Goal: Task Accomplishment & Management: Use online tool/utility

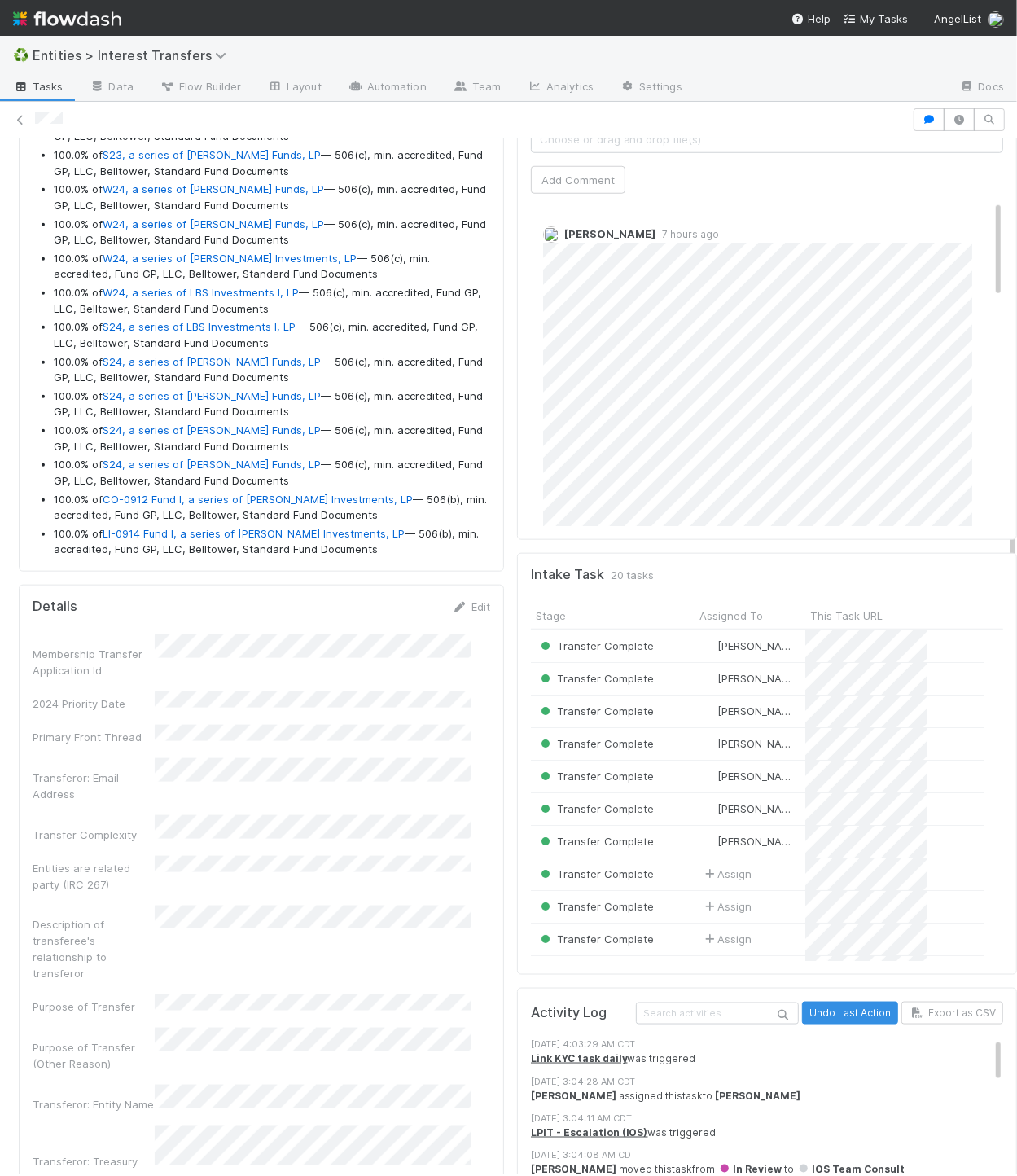
click at [596, 152] on span "Choose or drag and drop file(s)" at bounding box center [768, 139] width 470 height 26
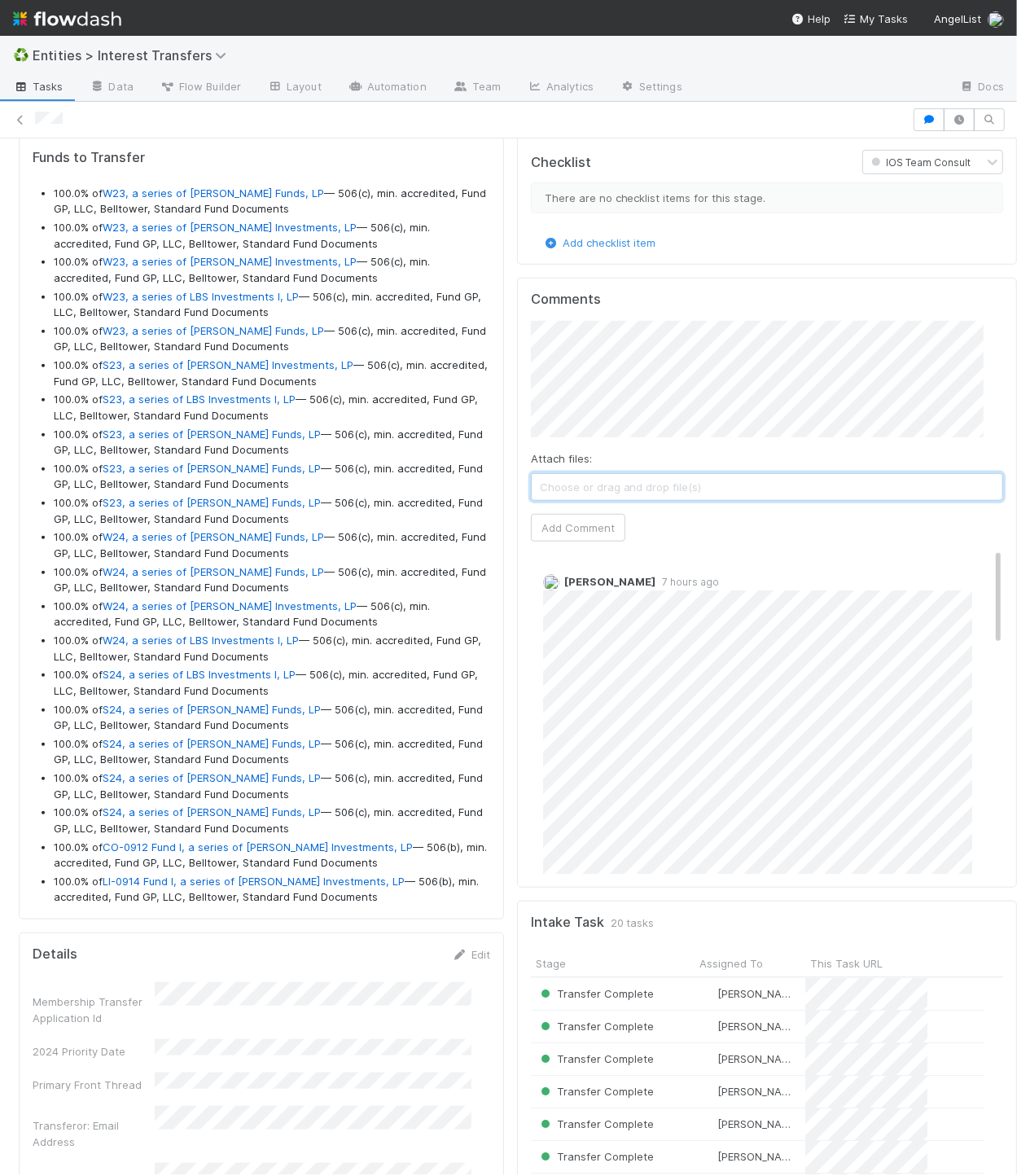
scroll to position [615, 0]
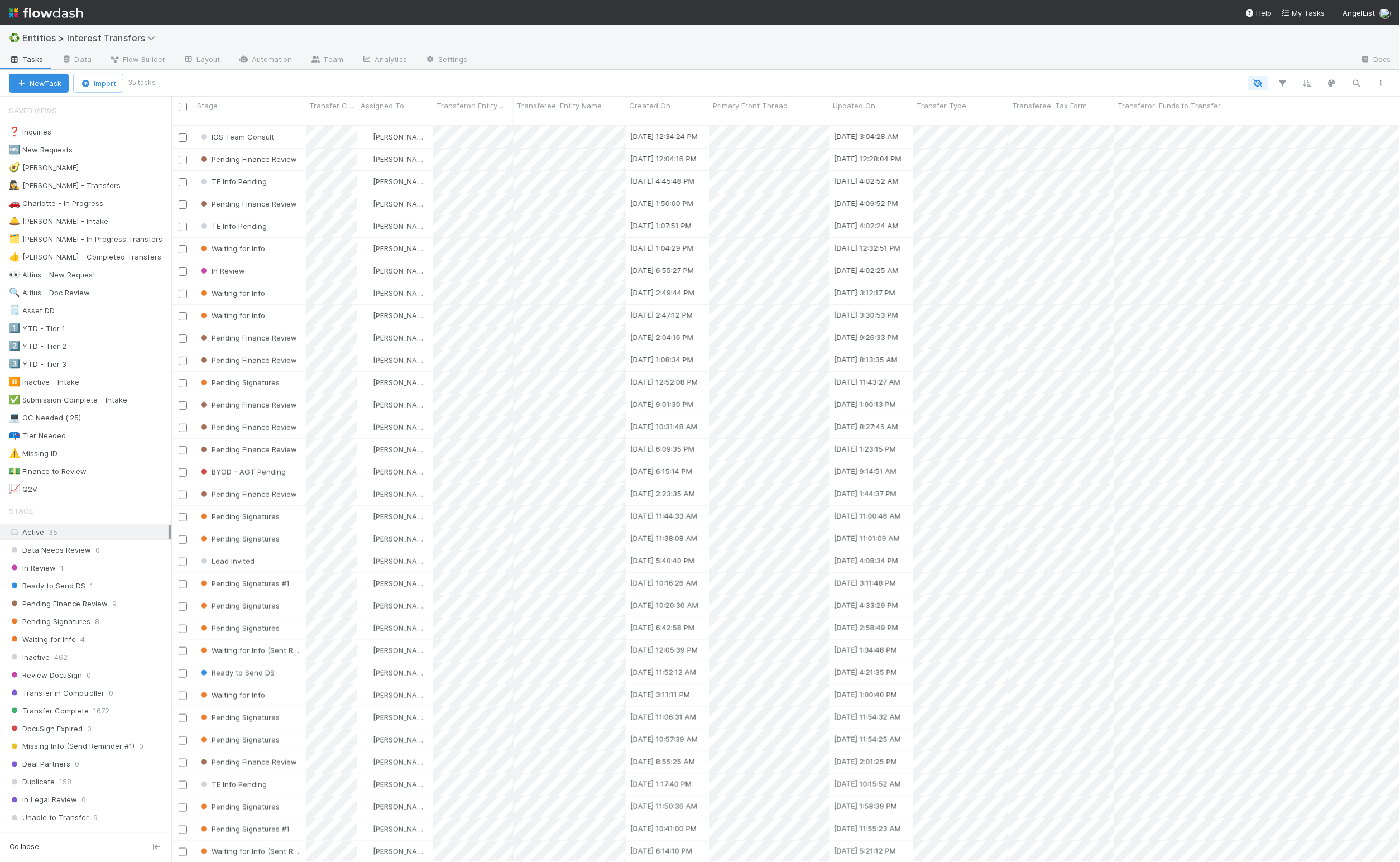
scroll to position [731, 1217]
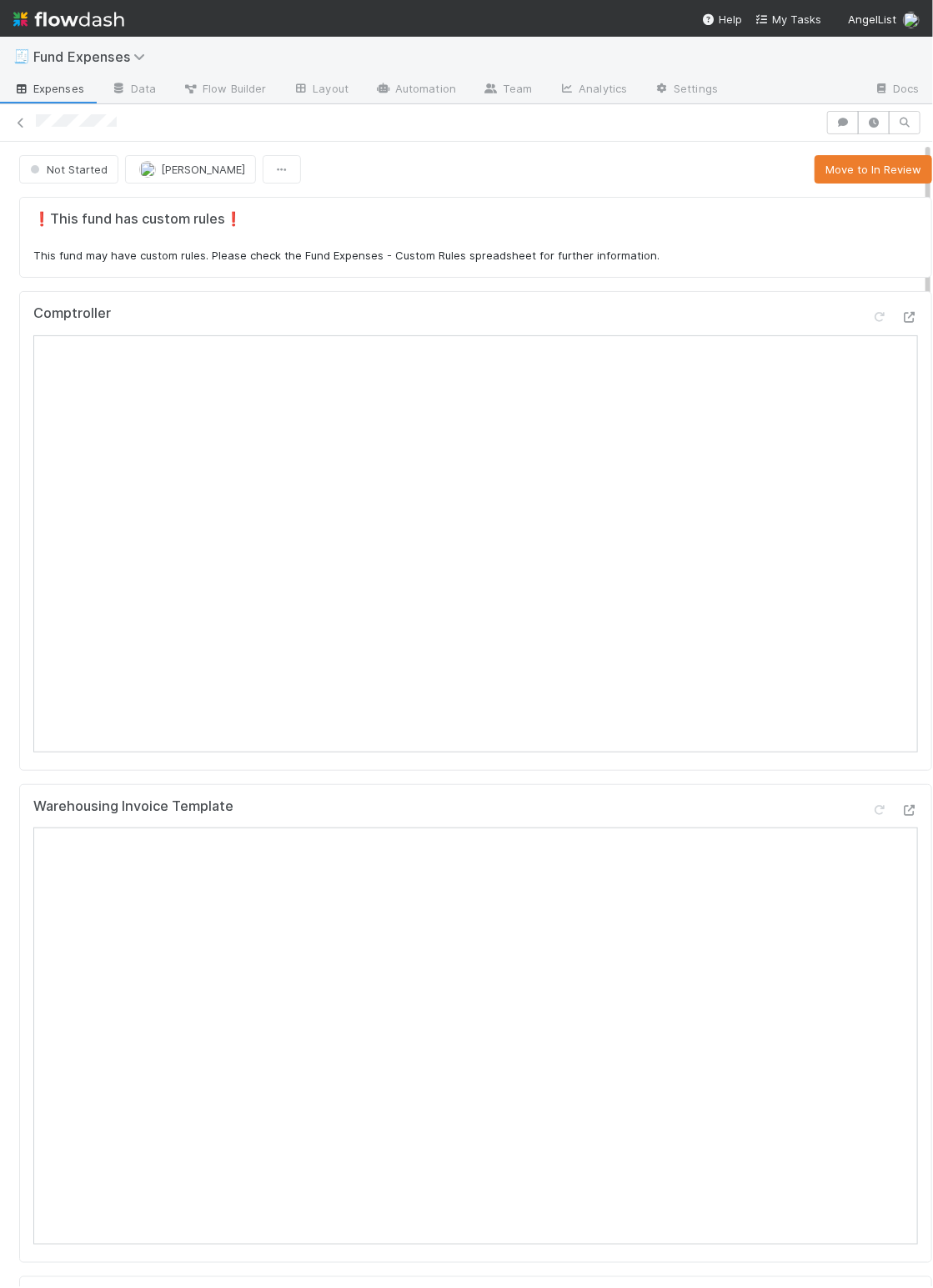
click at [674, 166] on div "Not Started [PERSON_NAME] Move to In Review" at bounding box center [476, 169] width 914 height 28
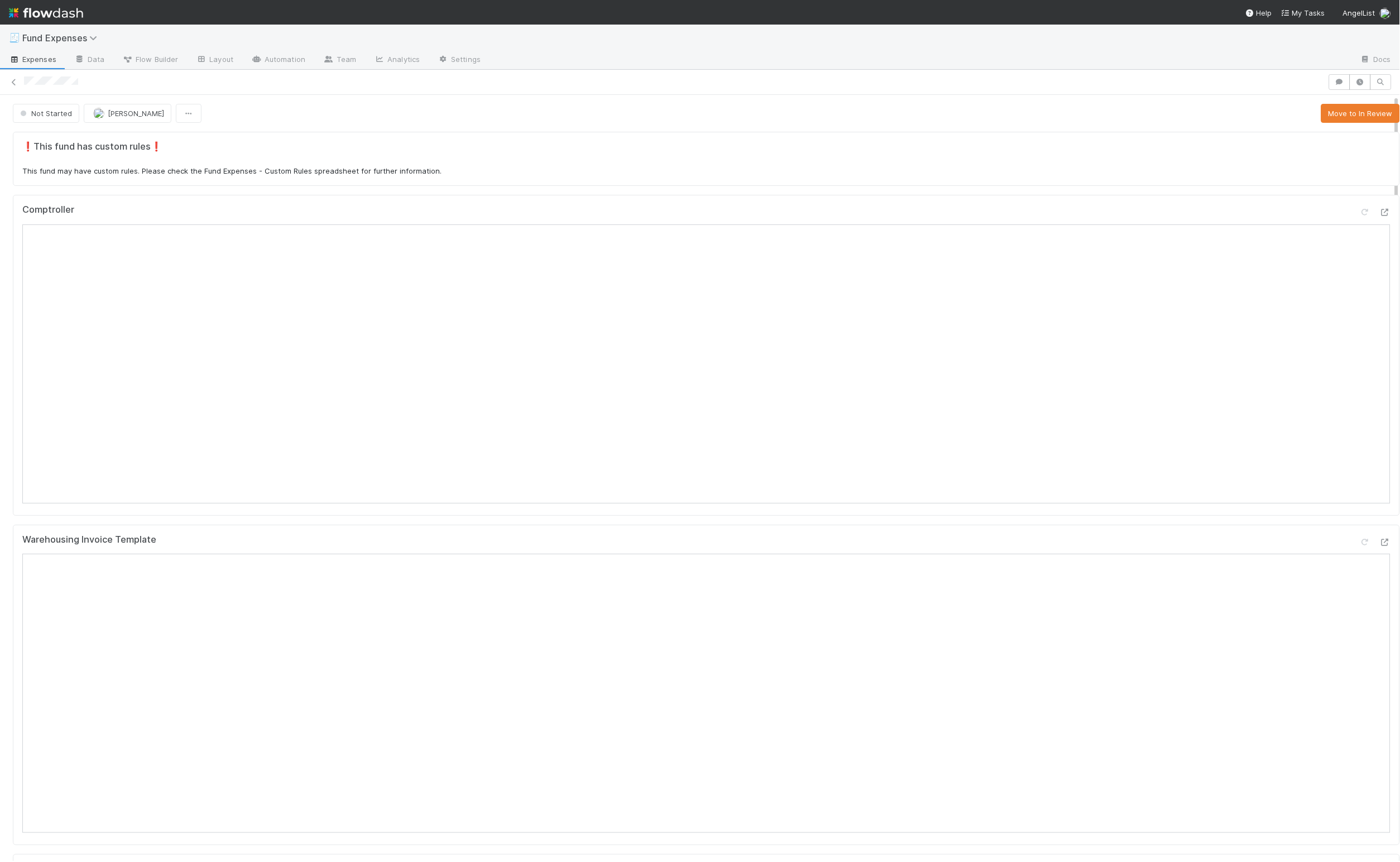
click at [458, 114] on div "Not Started [PERSON_NAME] Move to In Review" at bounding box center [707, 113] width 1388 height 19
click at [1310, 201] on div "Comptroller" at bounding box center [707, 356] width 1388 height 321
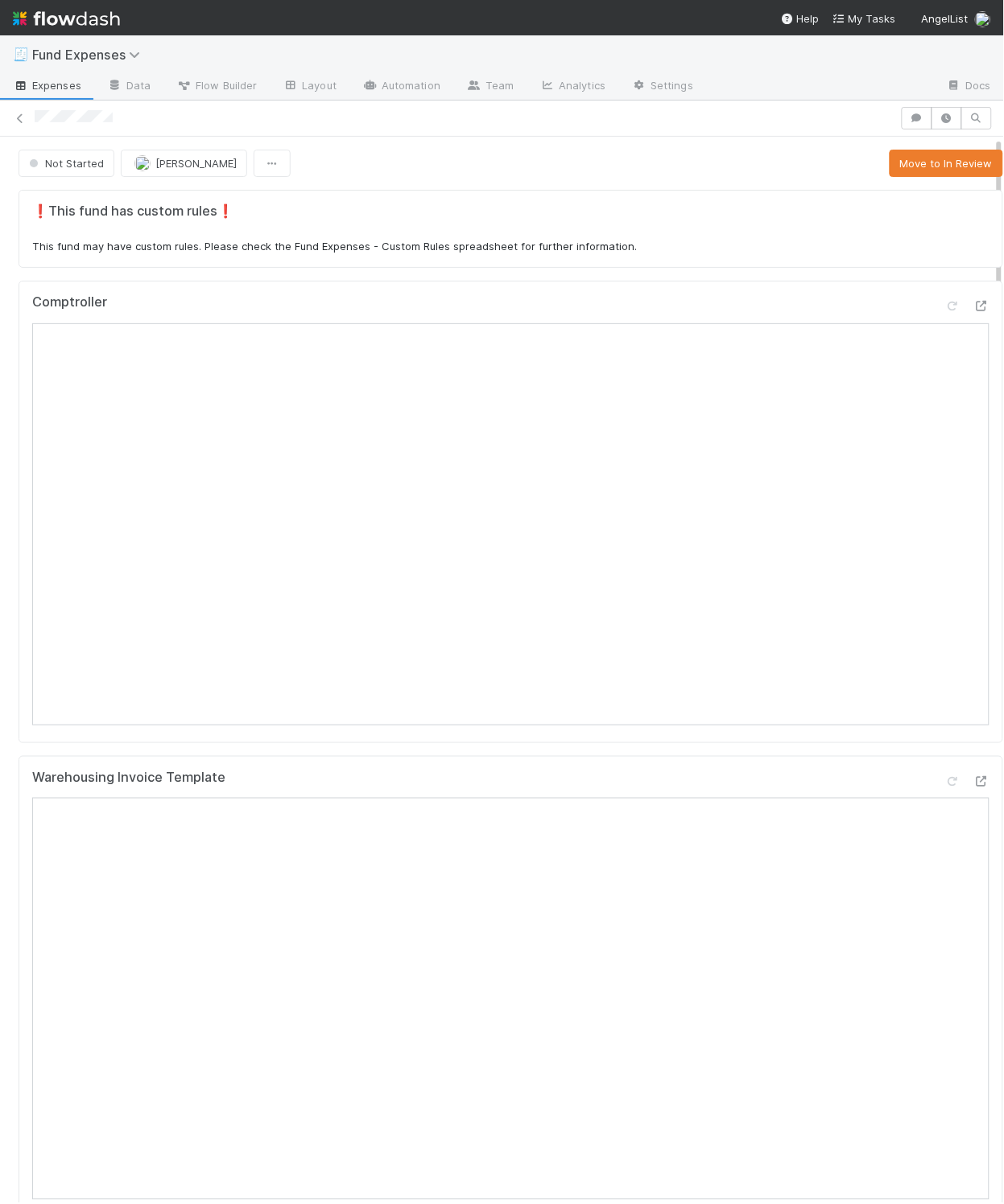
click at [417, 176] on div "Not Started Linda Ortiz Move to In Review" at bounding box center [511, 163] width 984 height 27
drag, startPoint x: 788, startPoint y: 167, endPoint x: 916, endPoint y: 175, distance: 128.2
click at [789, 168] on div "Not Started Linda Ortiz Move to In Review" at bounding box center [511, 163] width 984 height 27
click at [916, 175] on button "Move to In Review" at bounding box center [946, 163] width 114 height 27
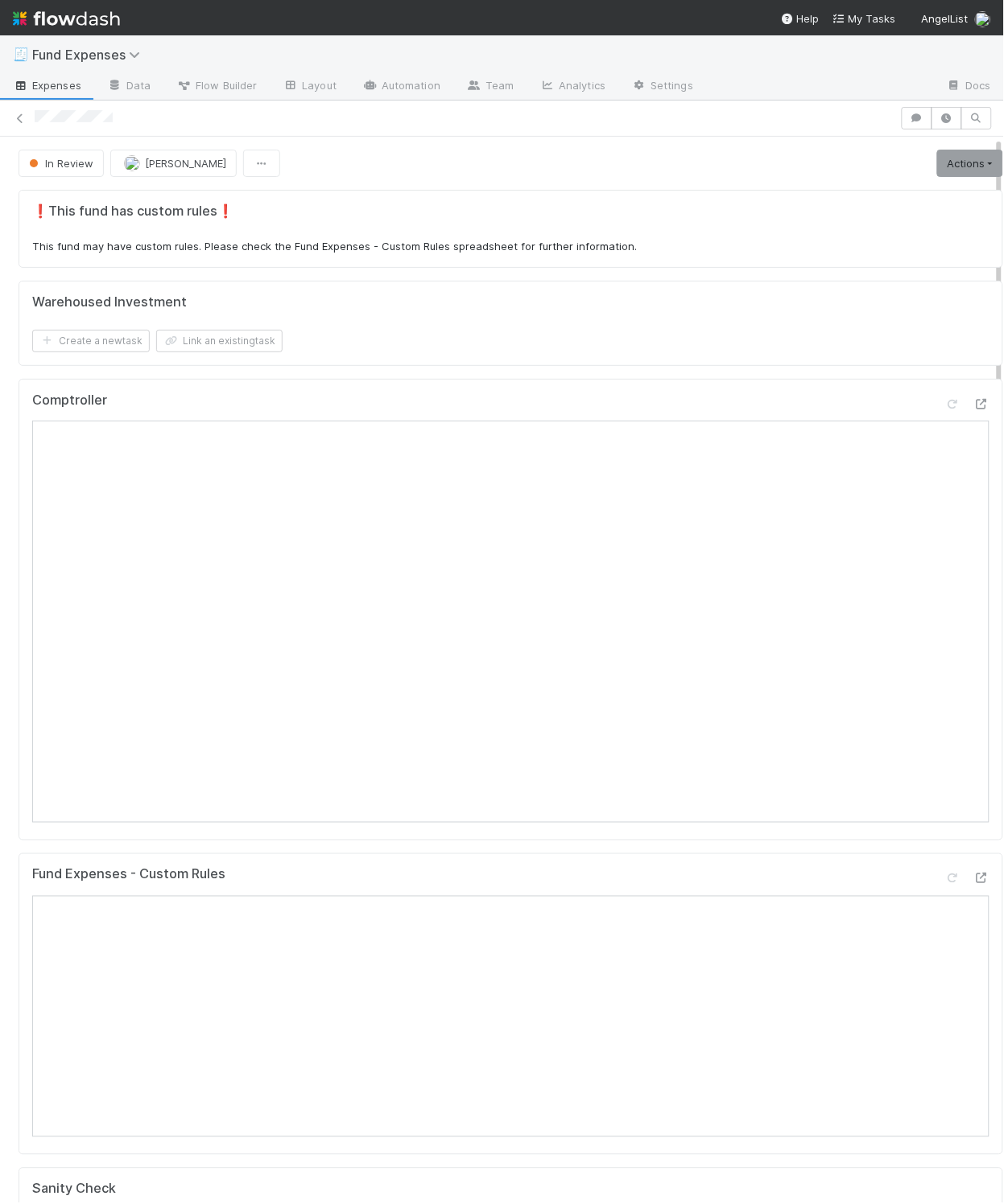
drag, startPoint x: 794, startPoint y: 387, endPoint x: 804, endPoint y: 394, distance: 12.2
click at [796, 387] on div "Comptroller" at bounding box center [511, 610] width 984 height 463
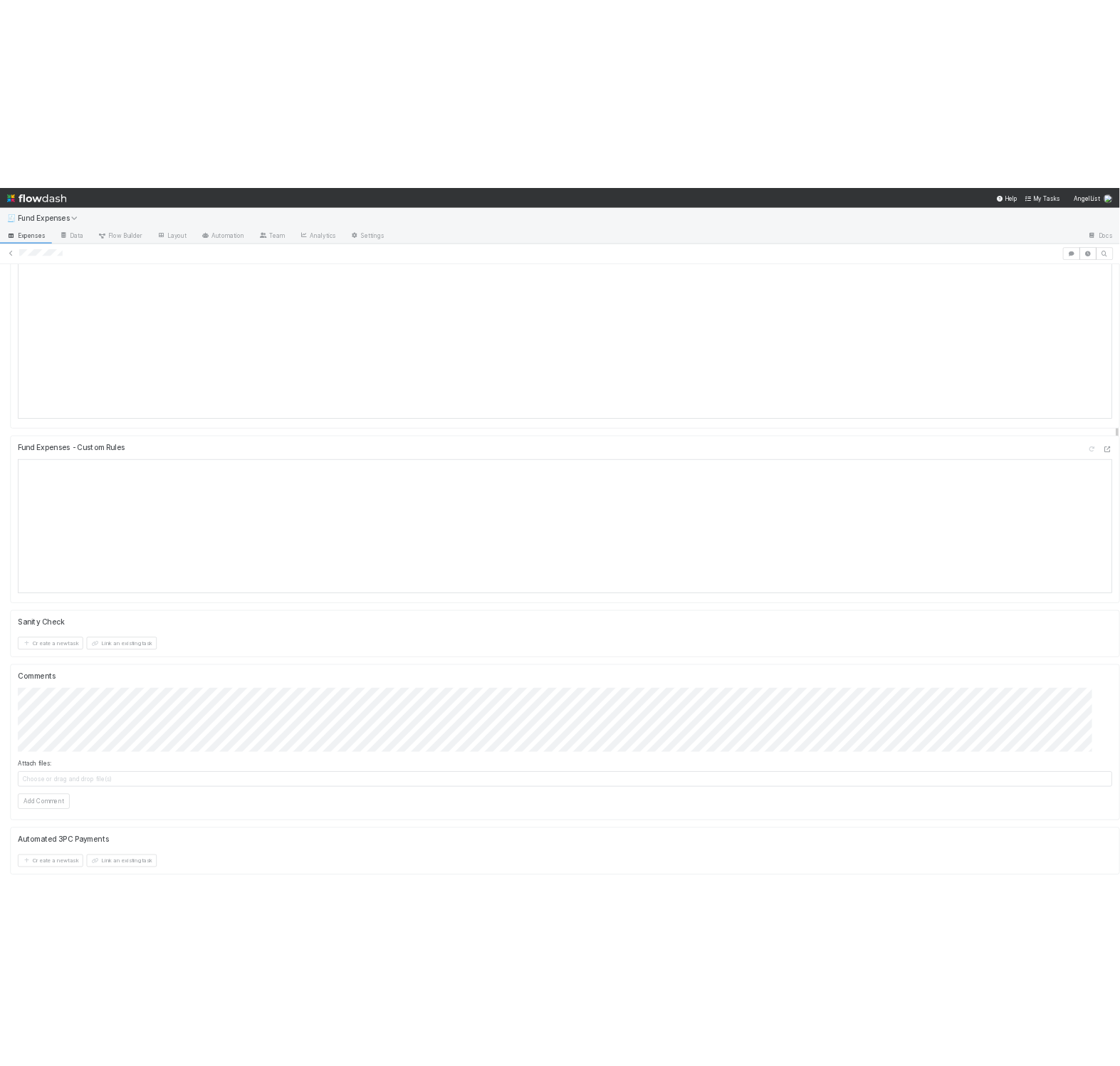
scroll to position [1072, 0]
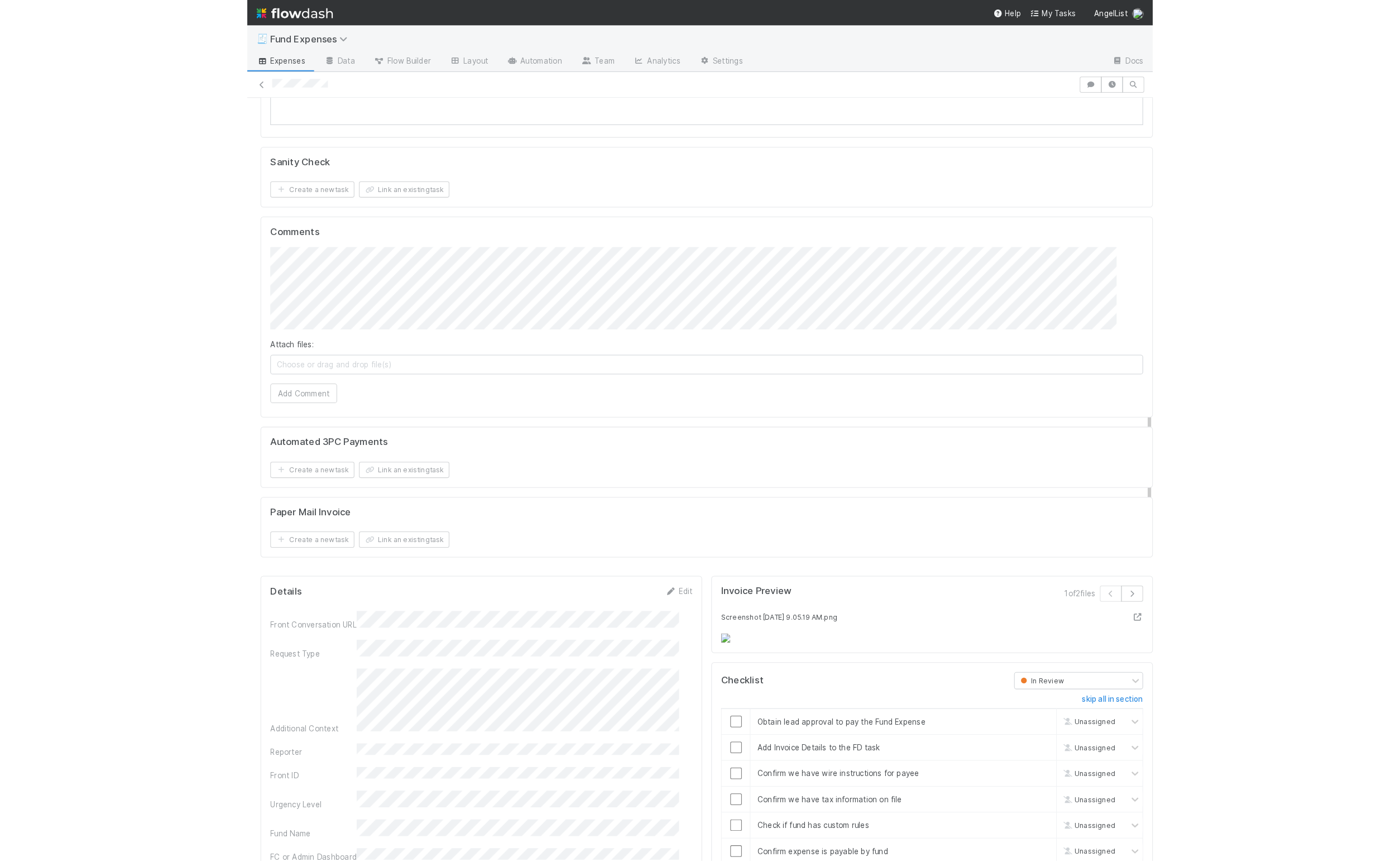
scroll to position [651, 0]
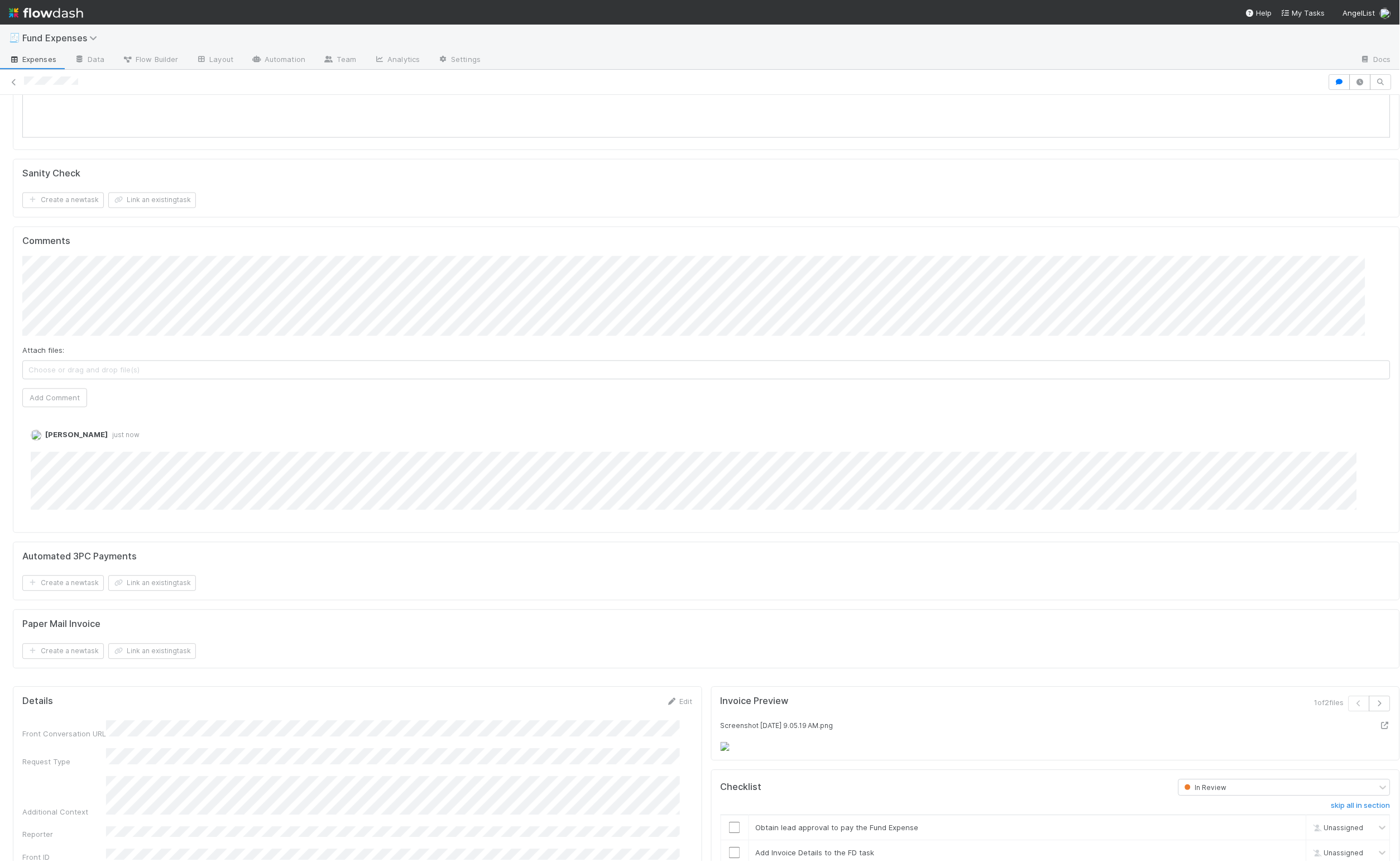
click at [238, 421] on div "Linda Ortiz just now Edit Delete" at bounding box center [712, 467] width 1380 height 111
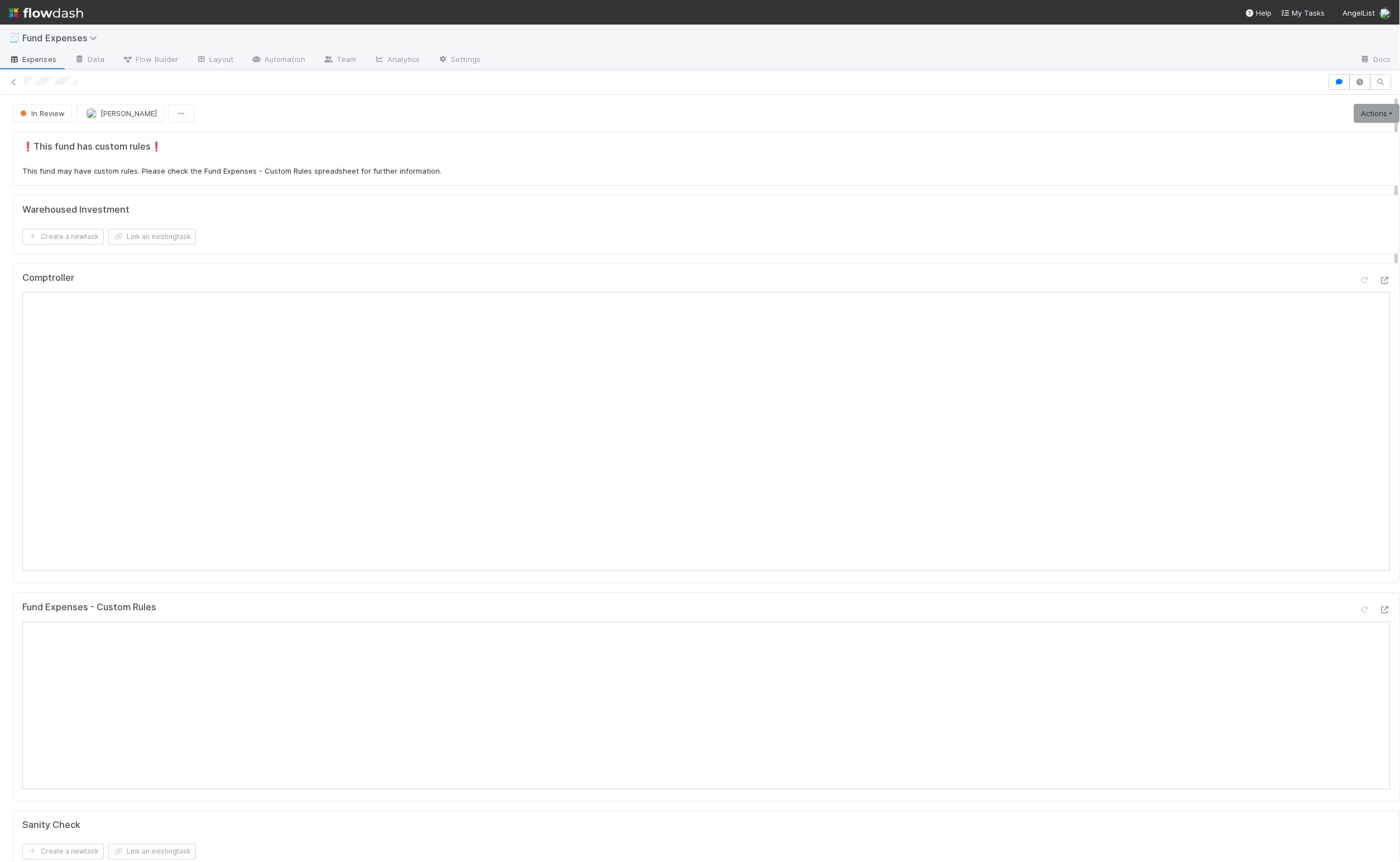
click at [527, 141] on div "❗This fund has custom rules❗ This fund may have custom rules. Please check the …" at bounding box center [707, 159] width 1388 height 54
click at [1354, 114] on link "Actions" at bounding box center [1377, 113] width 46 height 19
click at [1298, 155] on button "Return to expense submitted for additional info" at bounding box center [1307, 153] width 193 height 16
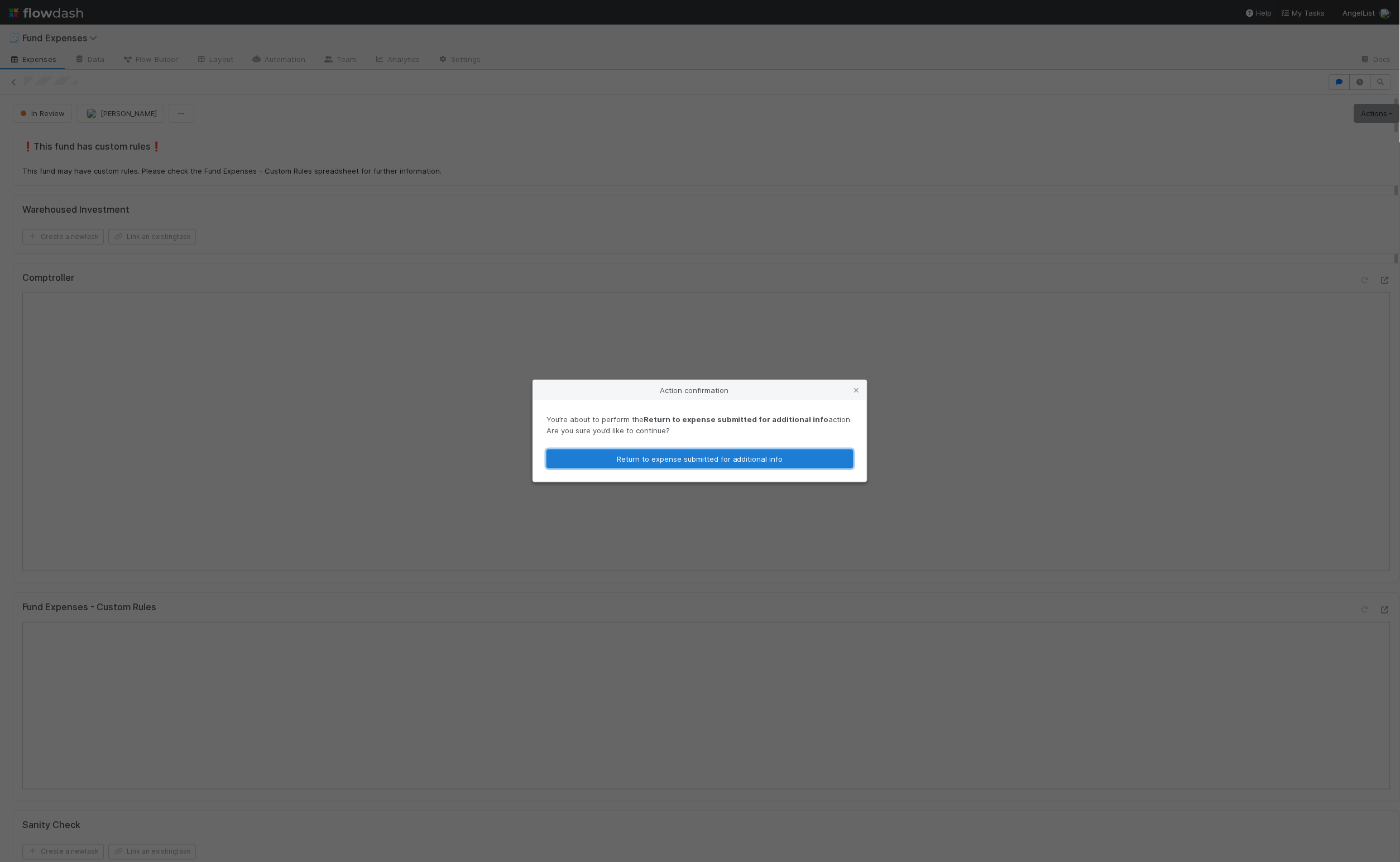
click at [804, 455] on button "Return to expense submitted for additional info" at bounding box center [700, 459] width 307 height 19
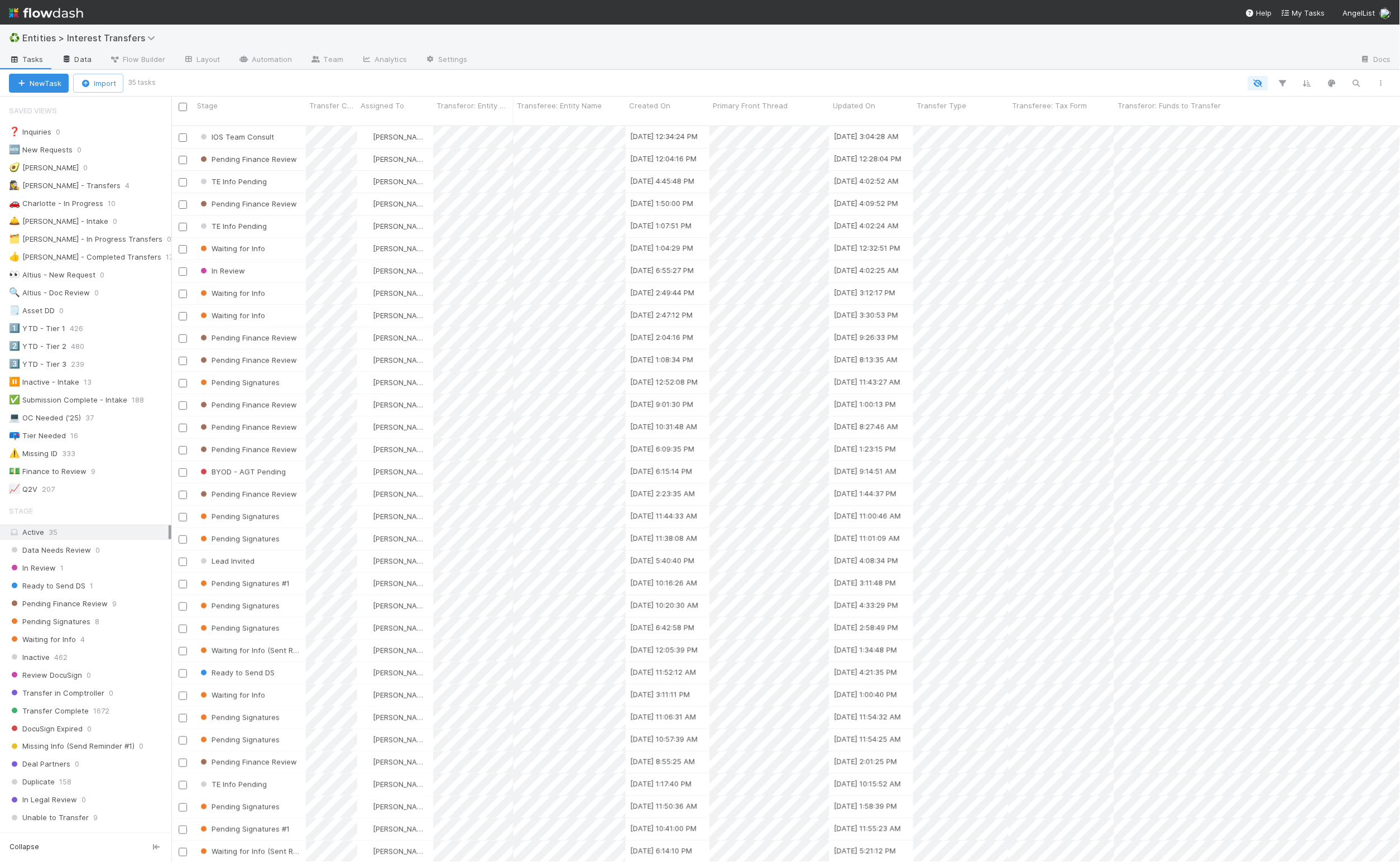
scroll to position [731, 1217]
click at [73, 206] on div "🚗 Charlotte - In Progress" at bounding box center [56, 203] width 95 height 14
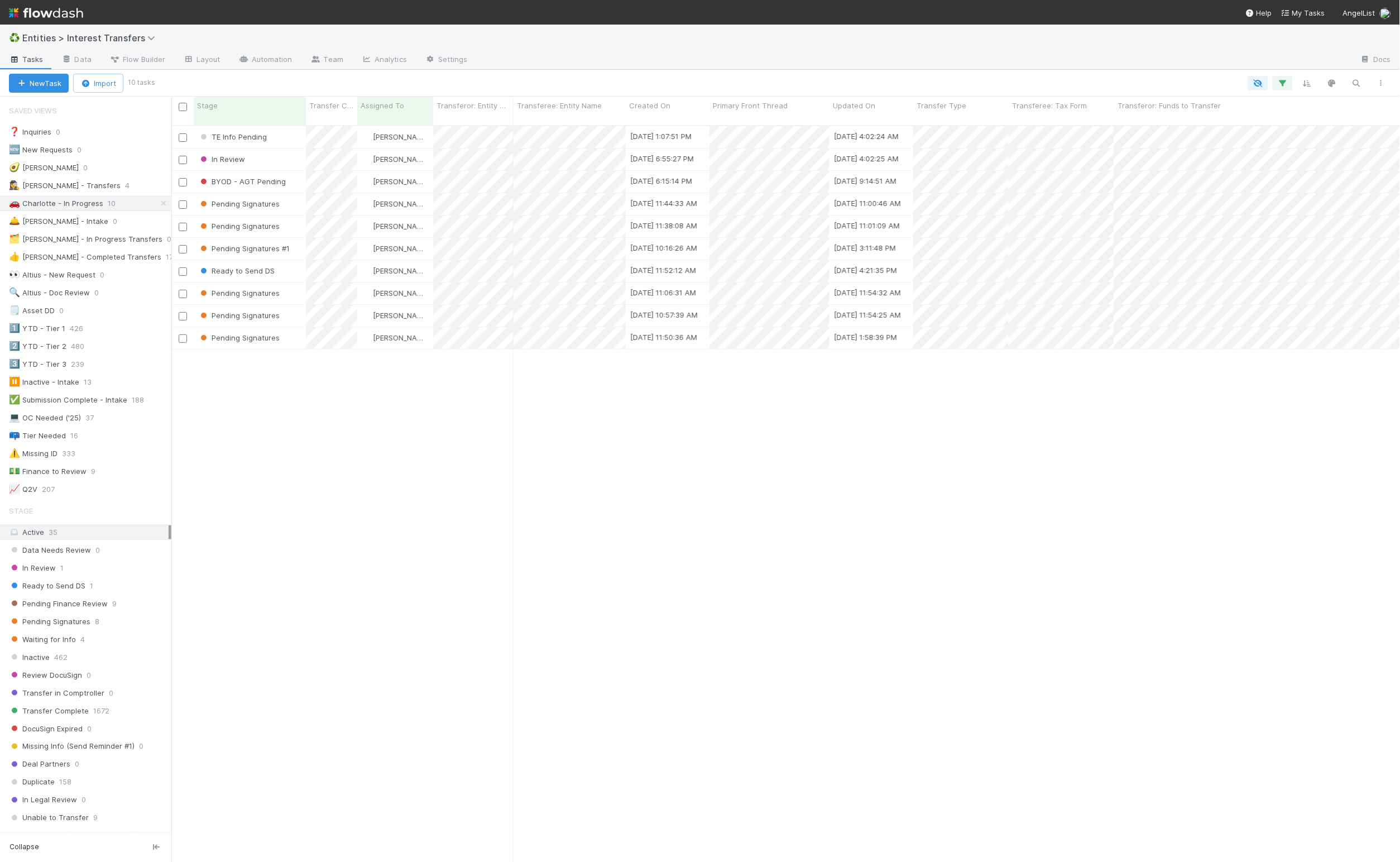
scroll to position [731, 1217]
click at [435, 416] on div "TE Info Pending Charlotte Mas [DATE] 1:07:51 PM [DATE] 4:02:24 AM 0 0 0 0 0 0 I…" at bounding box center [786, 498] width 1229 height 744
drag, startPoint x: 501, startPoint y: 386, endPoint x: 567, endPoint y: 406, distance: 69.0
click at [562, 405] on div "TE Info Pending Charlotte Mas [DATE] 1:07:51 PM [DATE] 4:02:24 AM 0 0 0 0 0 0 I…" at bounding box center [786, 498] width 1229 height 744
